Goal: Information Seeking & Learning: Learn about a topic

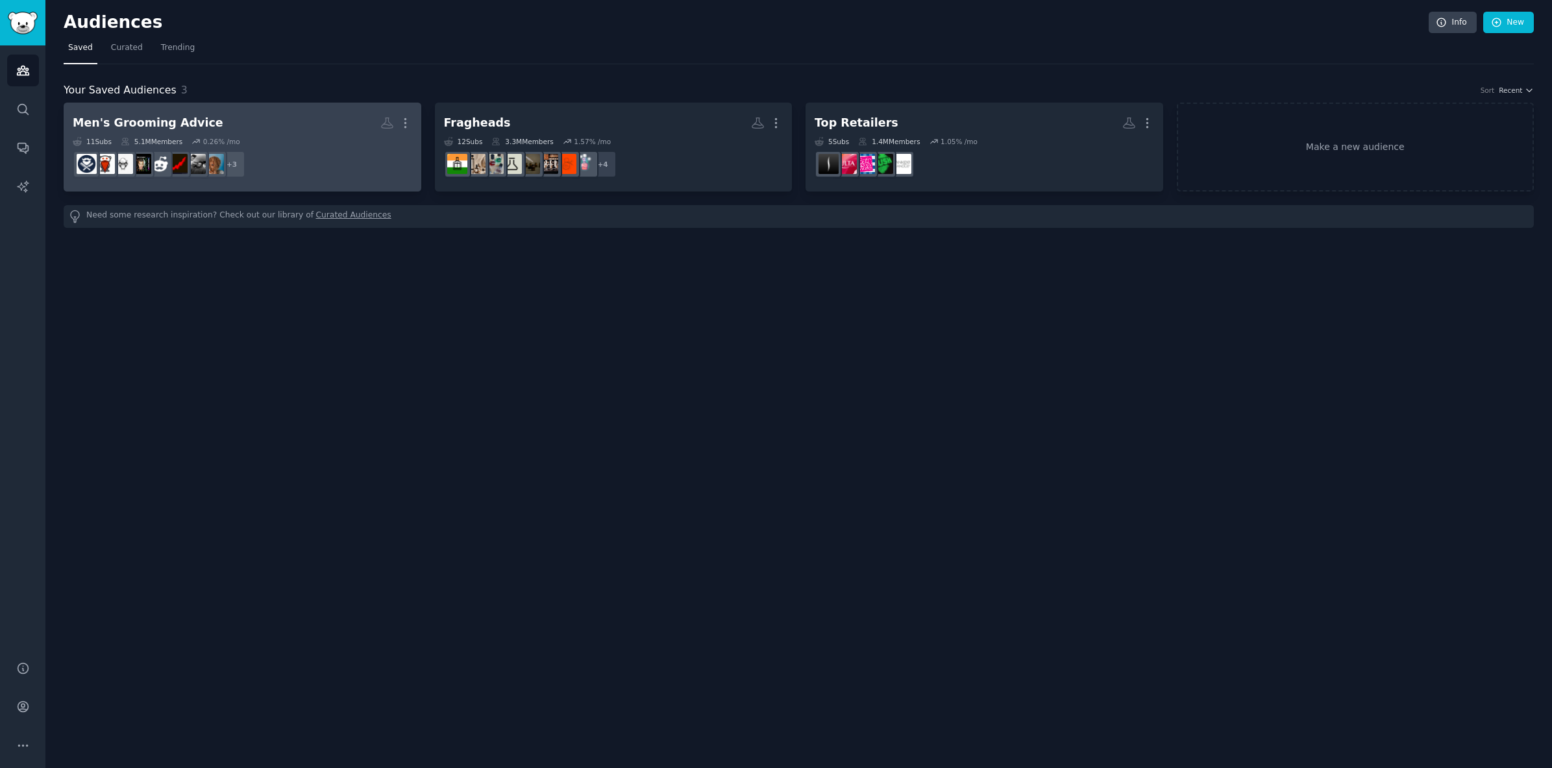
click at [223, 121] on h2 "Men's Grooming Advice More" at bounding box center [242, 123] width 339 height 23
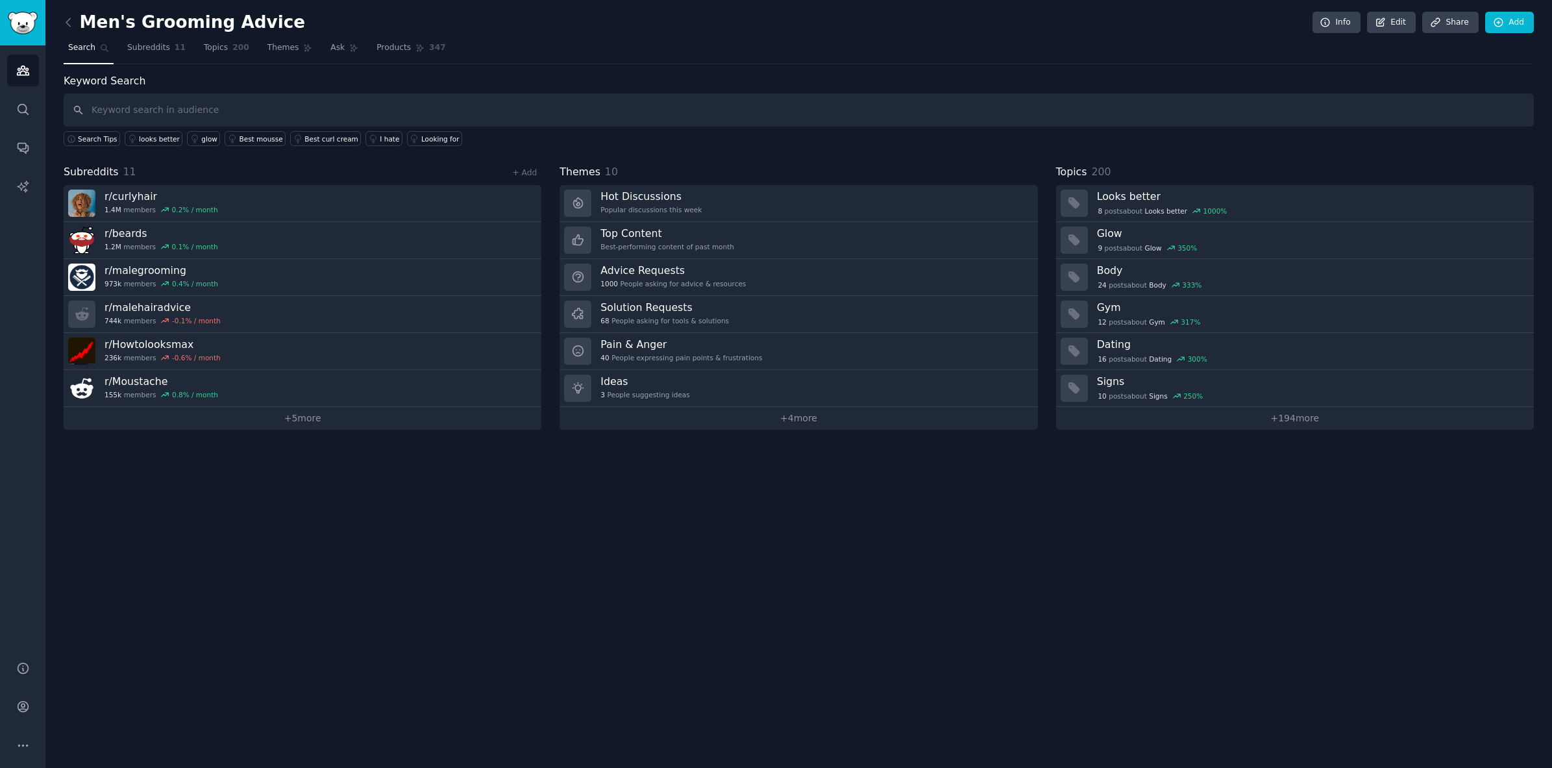
click at [221, 119] on input "text" at bounding box center [799, 109] width 1470 height 33
click at [160, 47] on span "Subreddits" at bounding box center [148, 48] width 43 height 12
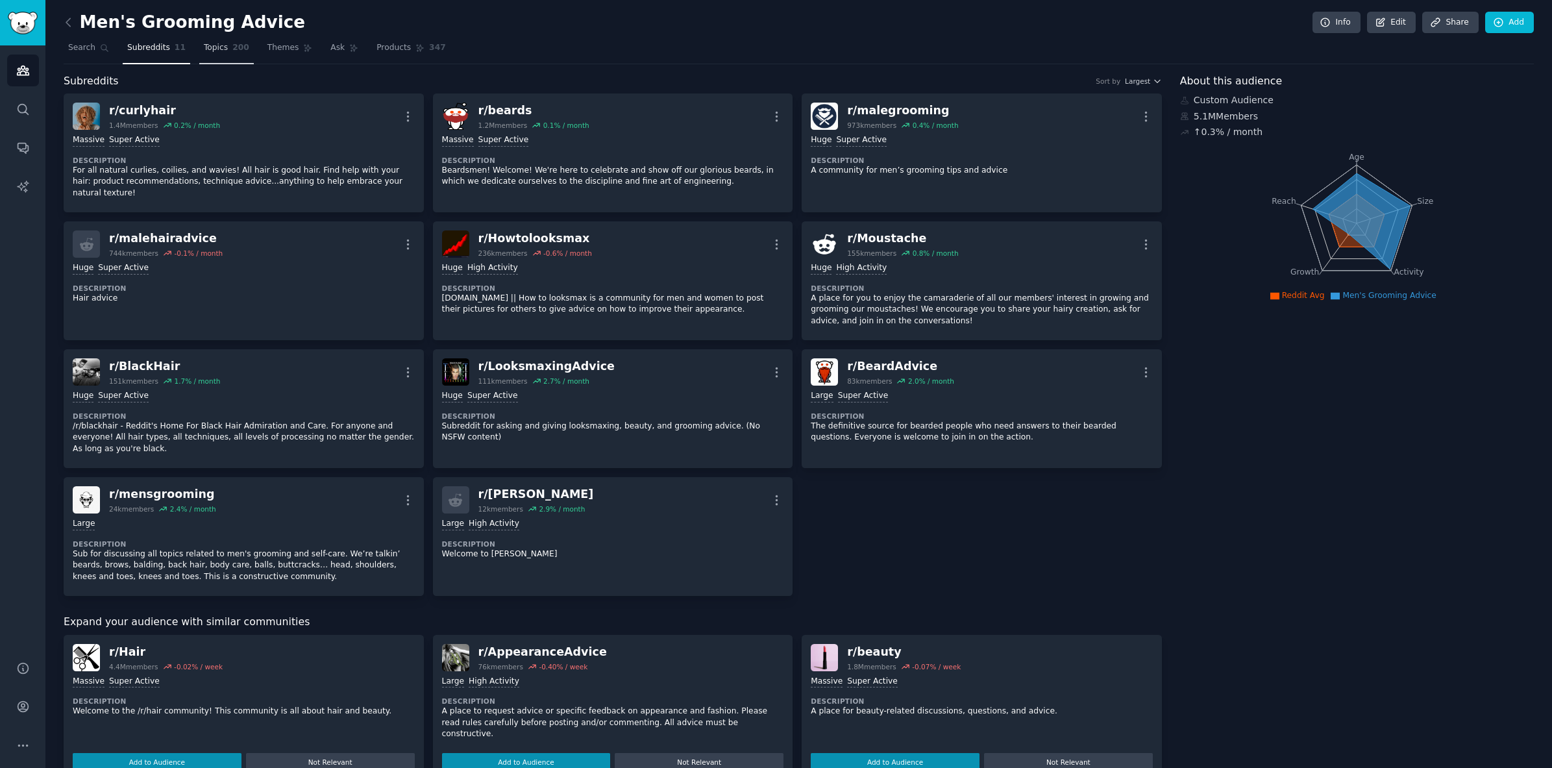
click at [219, 47] on span "Topics" at bounding box center [216, 48] width 24 height 12
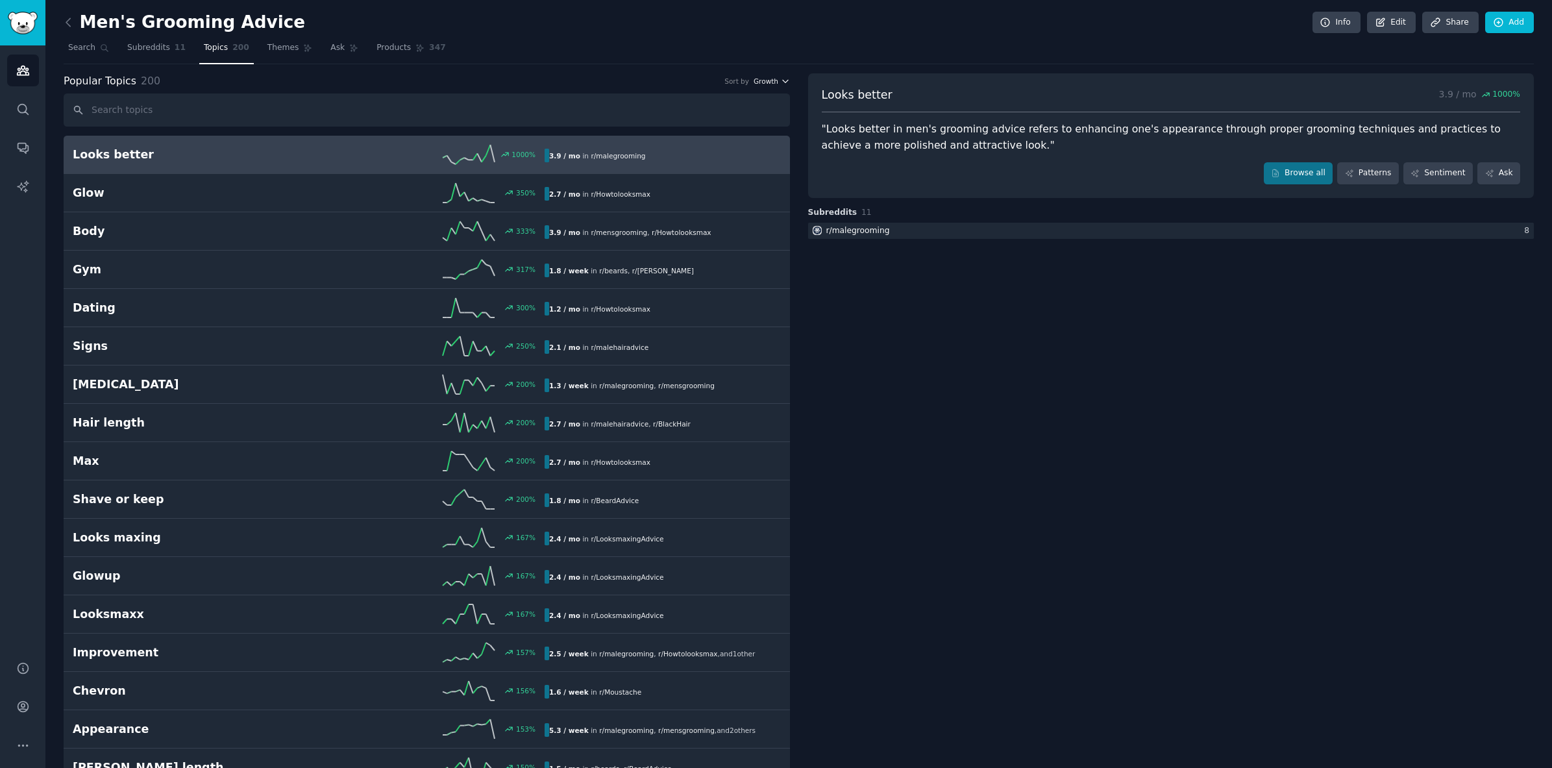
click at [769, 81] on span "Growth" at bounding box center [766, 81] width 25 height 9
click at [690, 130] on p "Velocity" at bounding box center [702, 129] width 31 height 12
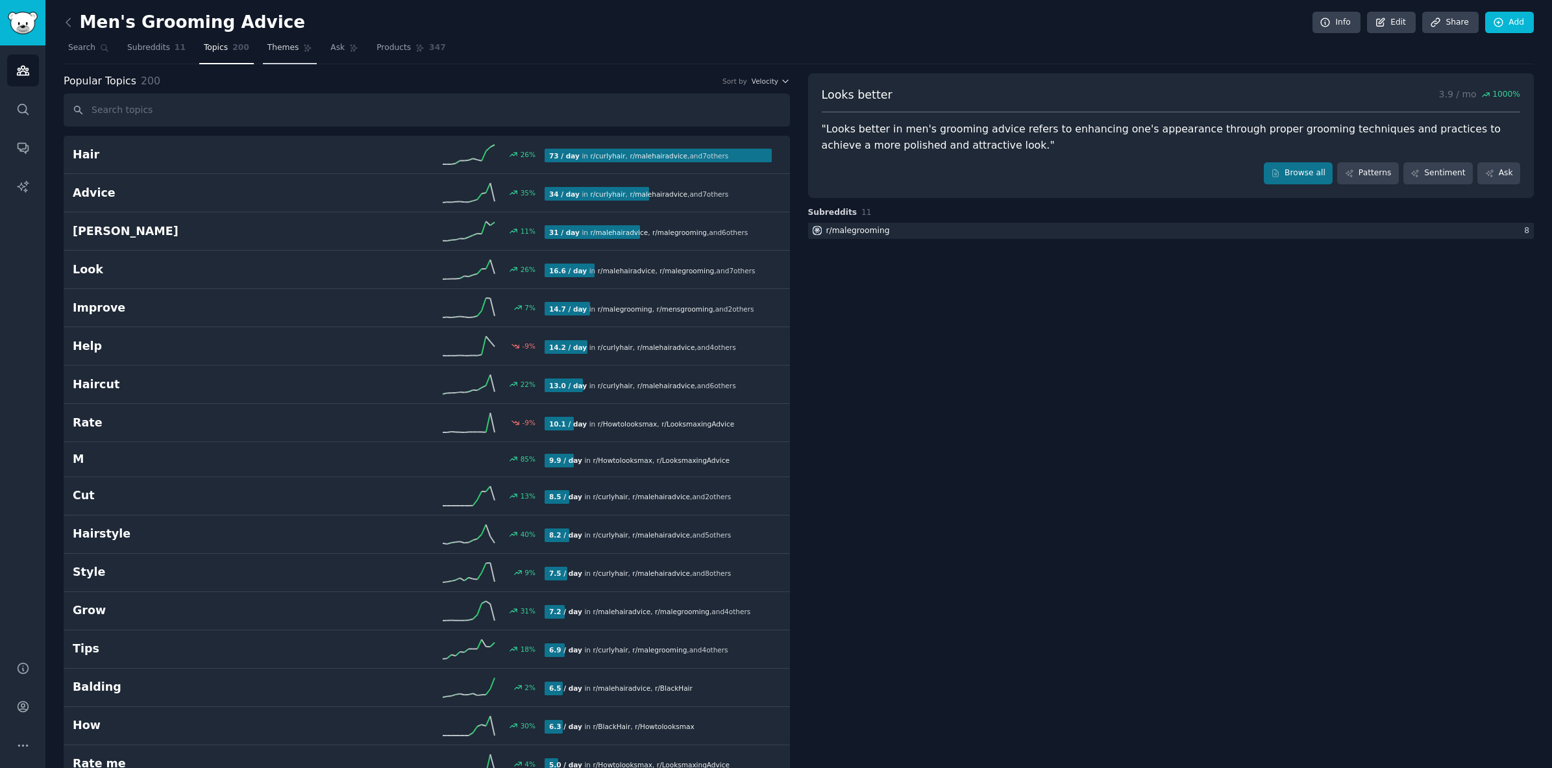
click at [288, 47] on span "Themes" at bounding box center [283, 48] width 32 height 12
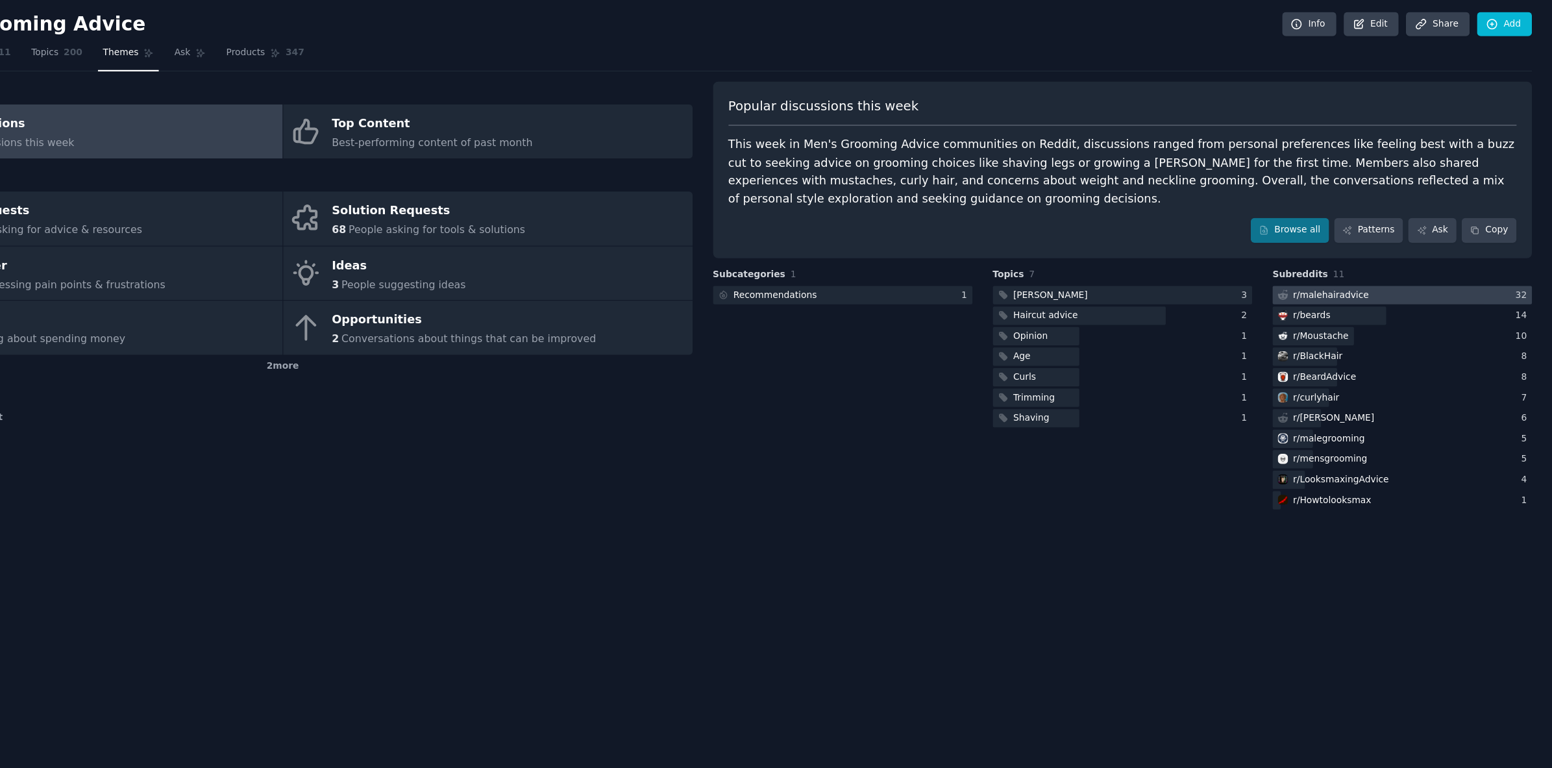
click at [1352, 258] on div "r/ malehairadvice" at bounding box center [1355, 263] width 67 height 12
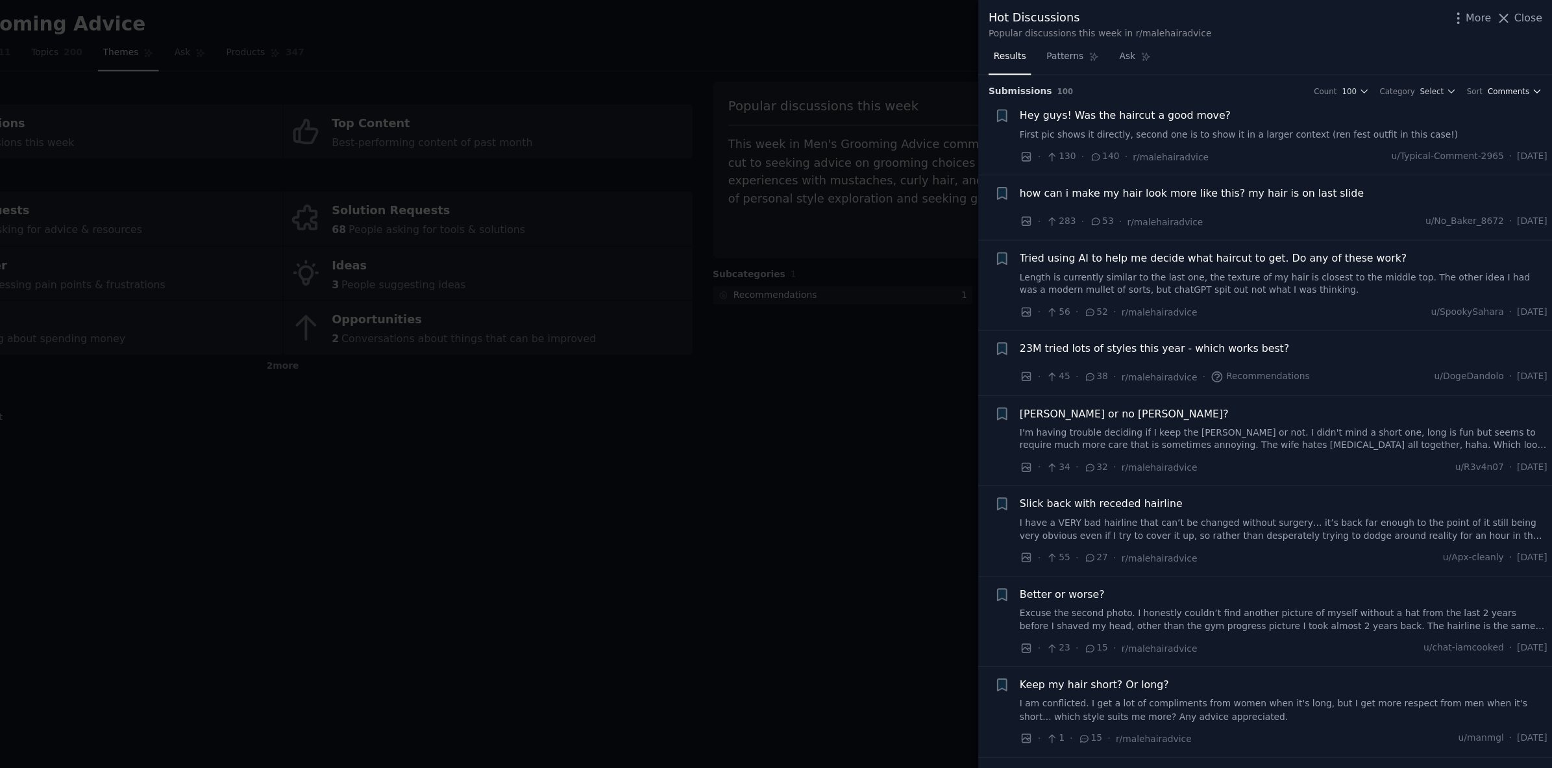
click at [1508, 78] on span "Comments" at bounding box center [1513, 81] width 37 height 9
click at [1471, 127] on div "Upvotes" at bounding box center [1478, 129] width 121 height 23
click at [1458, 80] on span "Select" at bounding box center [1454, 81] width 21 height 9
click at [1507, 105] on div "Hey guys! Was the haircut a good move?" at bounding box center [1314, 104] width 468 height 14
click at [1530, 17] on span "Close" at bounding box center [1530, 17] width 25 height 14
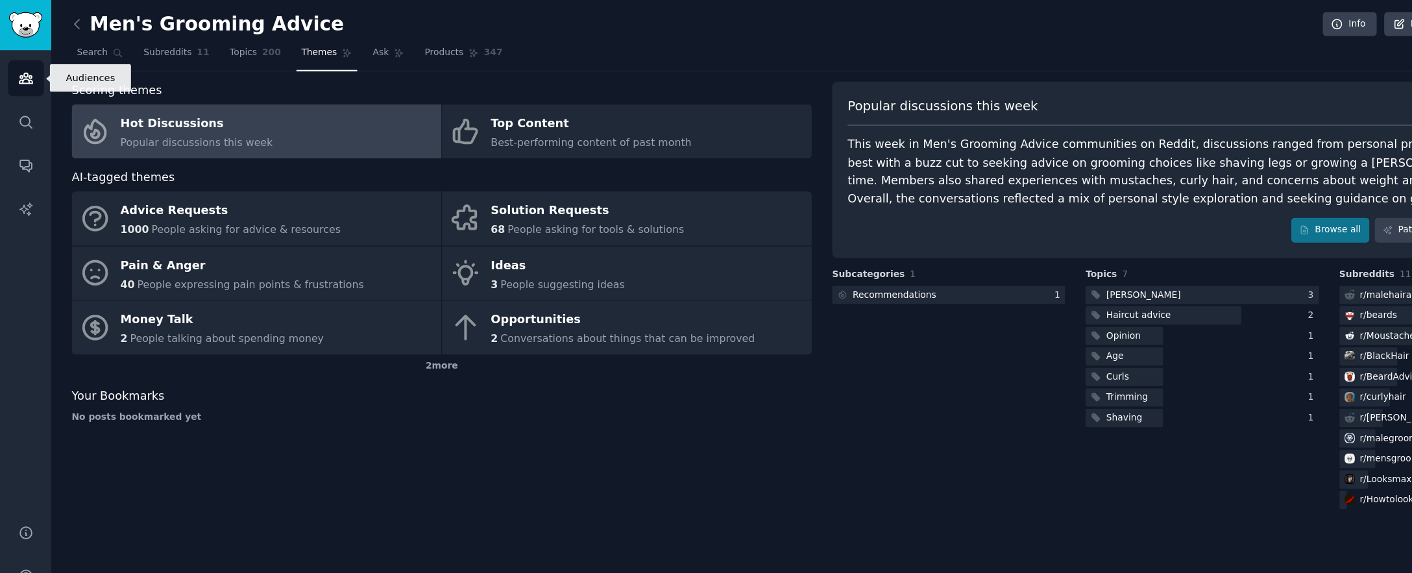
click at [14, 72] on link "Audiences" at bounding box center [23, 71] width 32 height 32
